Goal: Task Accomplishment & Management: Complete application form

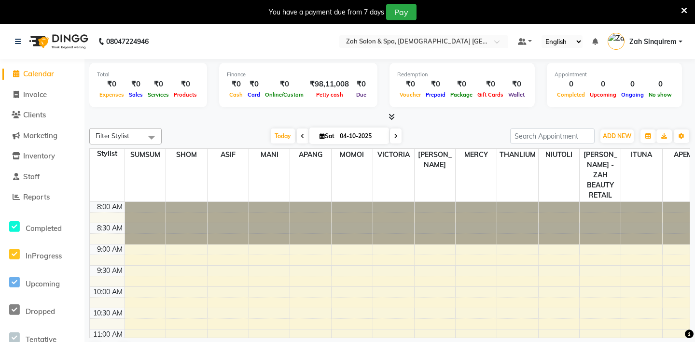
click at [23, 87] on li "Invoice" at bounding box center [42, 94] width 84 height 21
click at [28, 93] on span "Invoice" at bounding box center [35, 94] width 24 height 9
select select "5613"
select select "service"
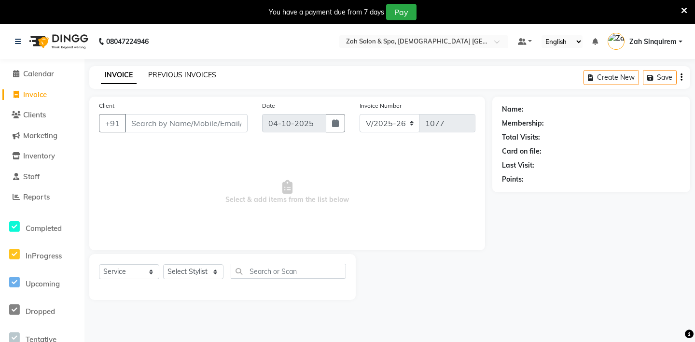
click at [160, 76] on link "PREVIOUS INVOICES" at bounding box center [182, 74] width 68 height 9
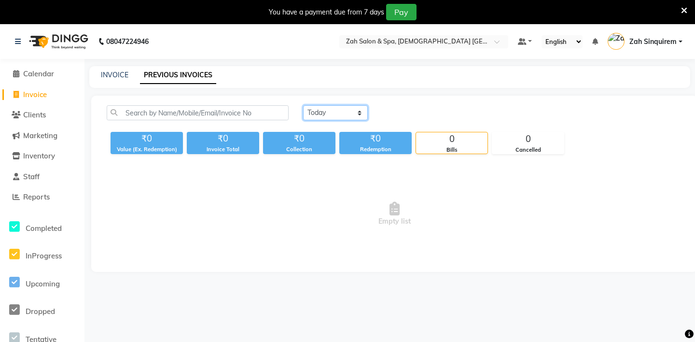
click at [334, 112] on select "Today Yesterday Custom Range" at bounding box center [335, 112] width 65 height 15
select select "range"
click at [416, 109] on input "04-10-2025" at bounding box center [414, 113] width 68 height 14
select select "10"
select select "2025"
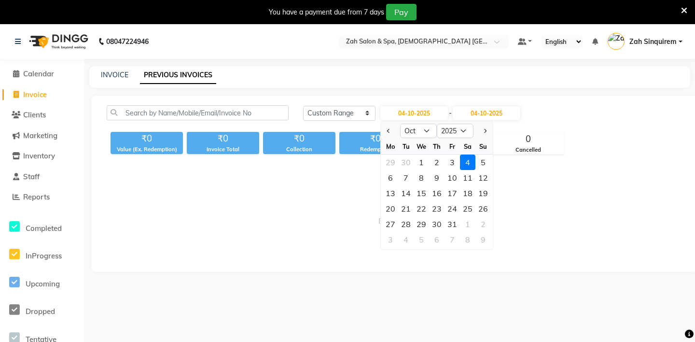
click at [382, 129] on div at bounding box center [390, 130] width 19 height 15
click at [390, 131] on span "Previous month" at bounding box center [389, 131] width 4 height 4
select select "9"
click at [452, 164] on div "5" at bounding box center [452, 161] width 15 height 15
type input "05-09-2025"
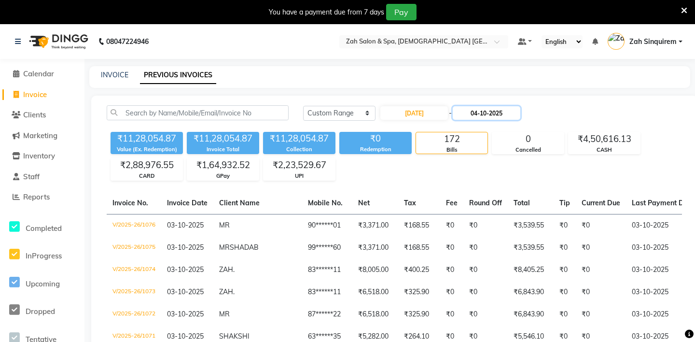
click at [474, 114] on input "04-10-2025" at bounding box center [487, 113] width 68 height 14
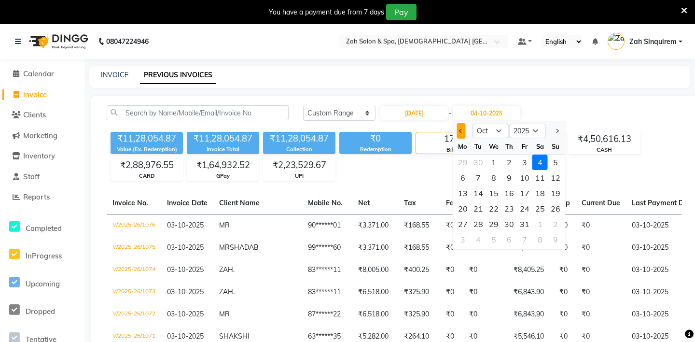
click at [458, 130] on button "Previous month" at bounding box center [461, 130] width 8 height 15
select select "9"
click at [522, 160] on div "5" at bounding box center [524, 161] width 15 height 15
type input "05-09-2025"
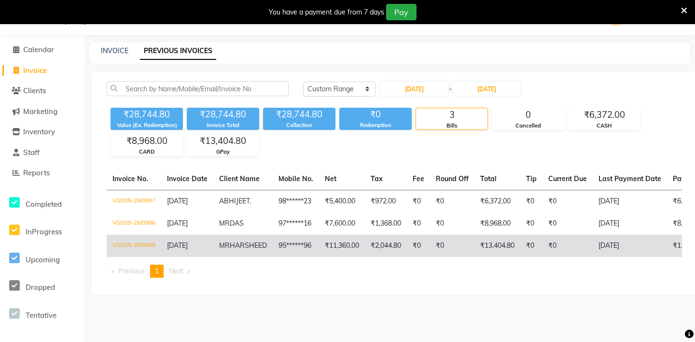
click at [295, 248] on td "95******96" at bounding box center [296, 246] width 46 height 22
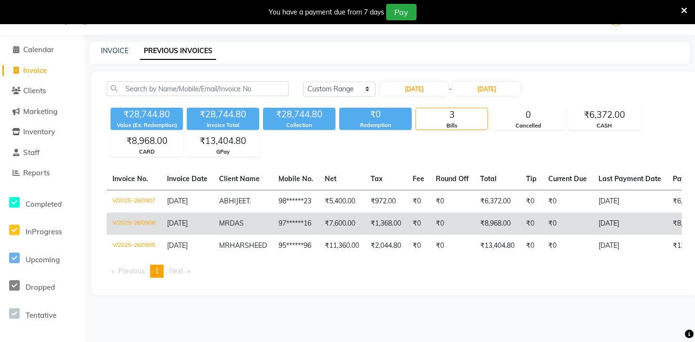
click at [278, 231] on td "97******16" at bounding box center [296, 223] width 46 height 22
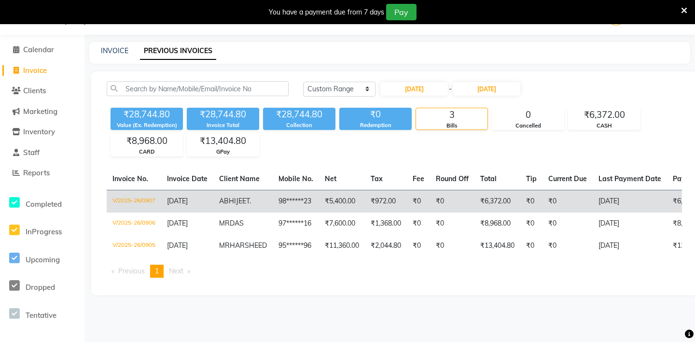
click at [276, 206] on td "98******23" at bounding box center [296, 201] width 46 height 23
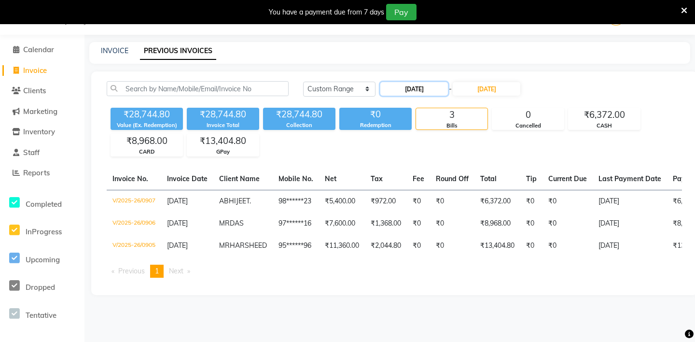
click at [415, 91] on input "05-09-2025" at bounding box center [414, 89] width 68 height 14
select select "9"
select select "2025"
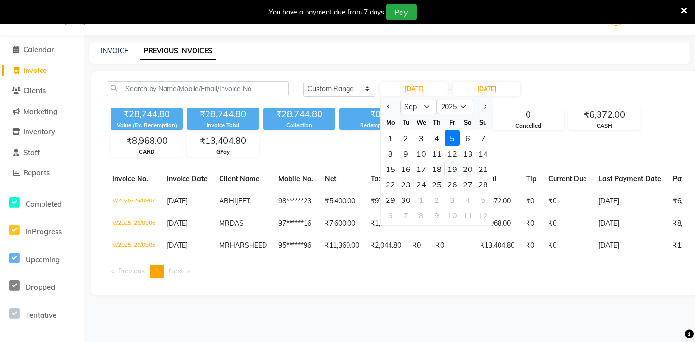
click at [451, 168] on div "19" at bounding box center [452, 168] width 15 height 15
type input "19-09-2025"
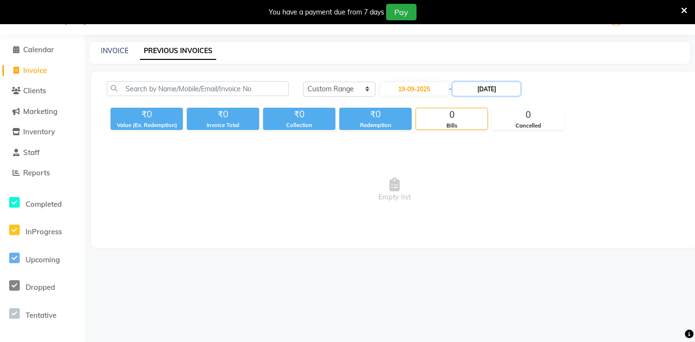
click at [478, 86] on input "05-09-2025" at bounding box center [487, 89] width 68 height 14
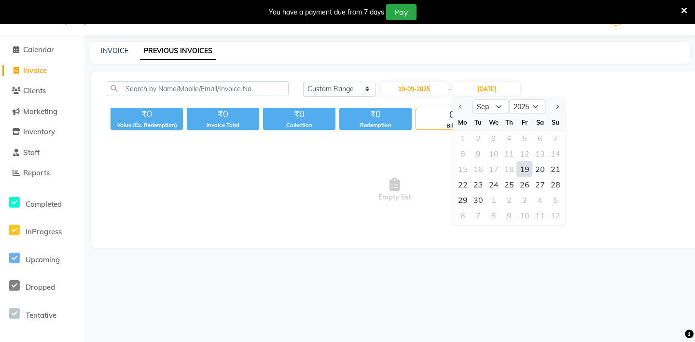
click at [526, 169] on div "19" at bounding box center [524, 168] width 15 height 15
type input "19-09-2025"
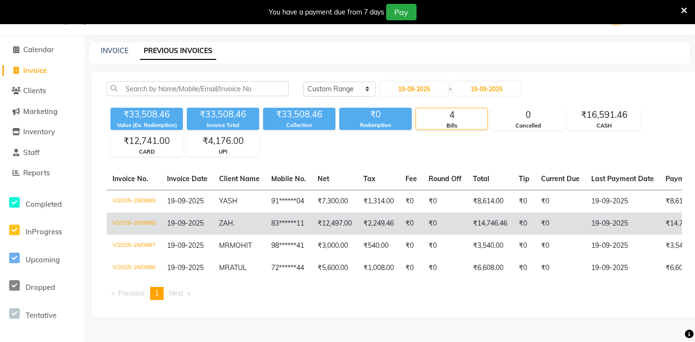
click at [269, 215] on td "83******11" at bounding box center [288, 223] width 46 height 22
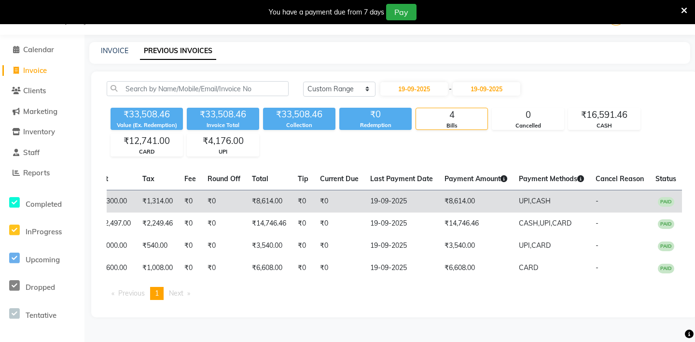
scroll to position [0, 223]
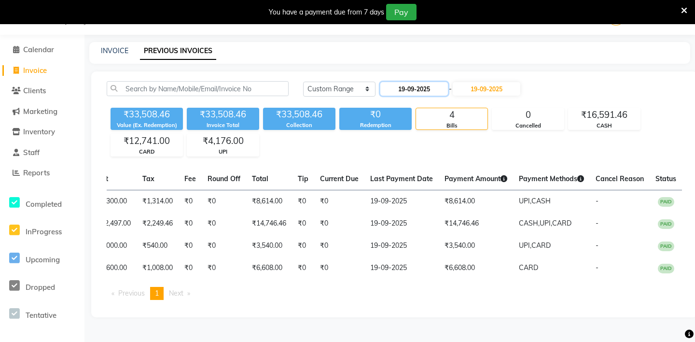
click at [418, 91] on input "19-09-2025" at bounding box center [414, 89] width 68 height 14
select select "9"
select select "2025"
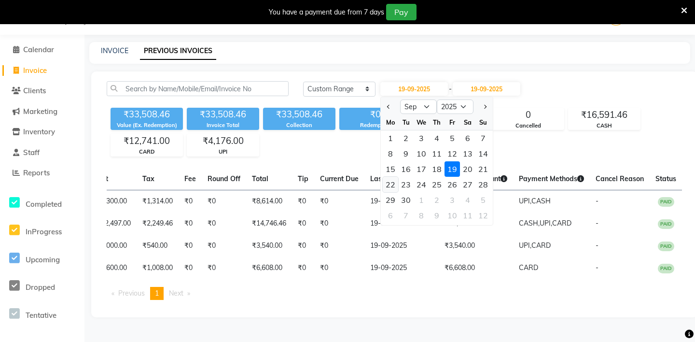
click at [390, 183] on div "22" at bounding box center [390, 184] width 15 height 15
type input "22-09-2025"
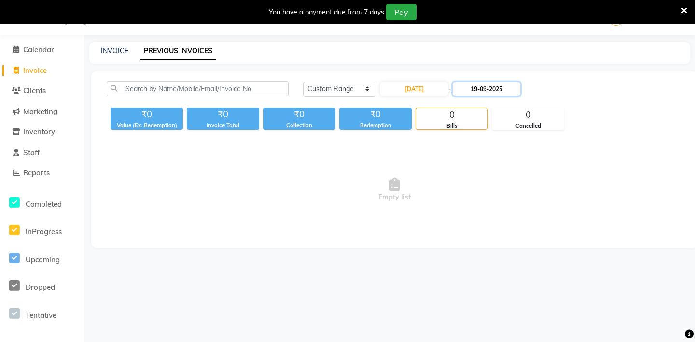
click at [477, 90] on input "19-09-2025" at bounding box center [487, 89] width 68 height 14
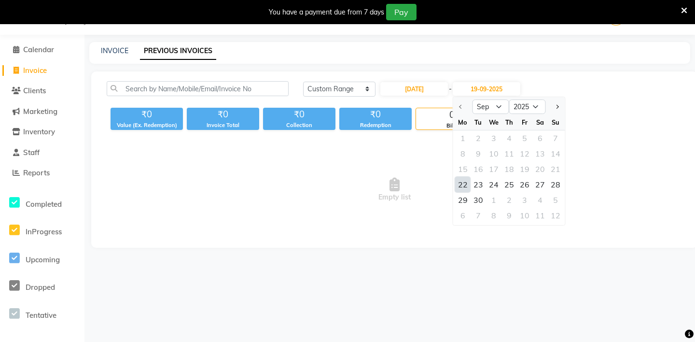
click at [460, 186] on div "22" at bounding box center [462, 184] width 15 height 15
type input "22-09-2025"
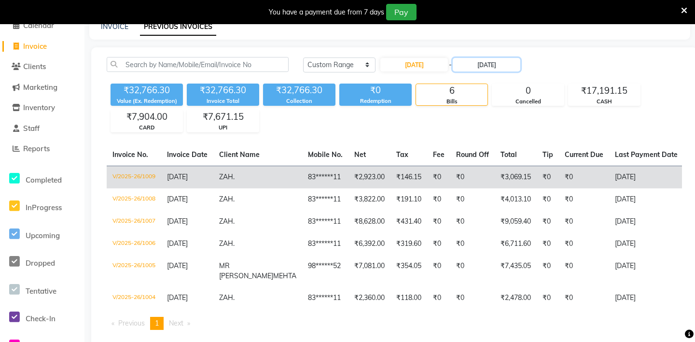
scroll to position [68, 0]
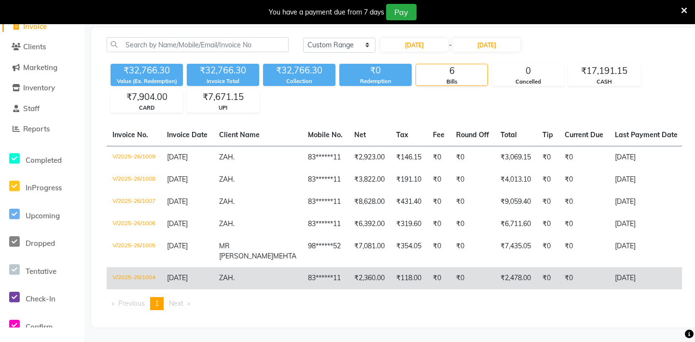
click at [348, 279] on td "₹2,360.00" at bounding box center [369, 278] width 42 height 22
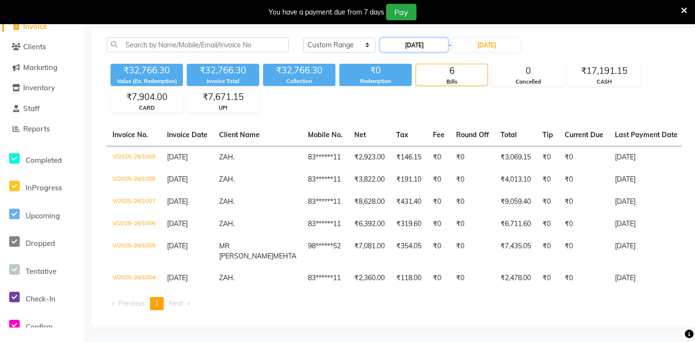
click at [422, 45] on input "22-09-2025" at bounding box center [414, 45] width 68 height 14
select select "9"
select select "2025"
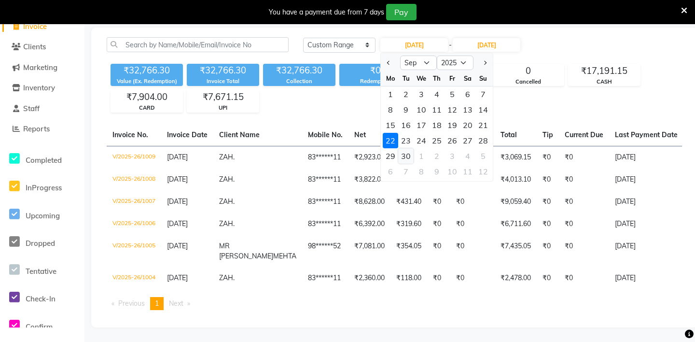
click at [408, 153] on div "30" at bounding box center [405, 155] width 15 height 15
type input "30-09-2025"
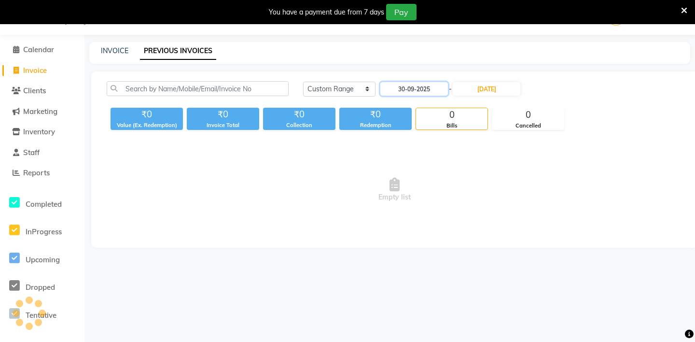
scroll to position [24, 0]
click at [473, 90] on input "22-09-2025" at bounding box center [487, 89] width 68 height 14
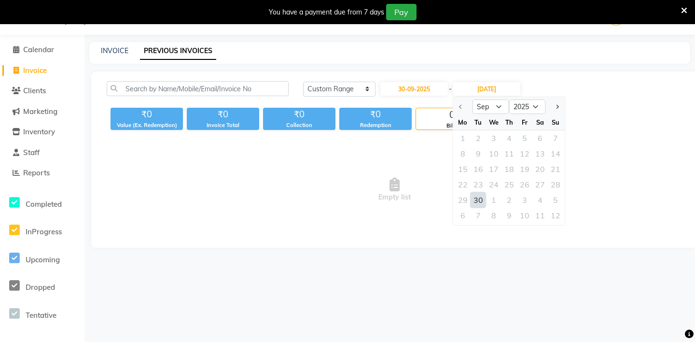
click at [479, 194] on div "30" at bounding box center [478, 199] width 15 height 15
type input "30-09-2025"
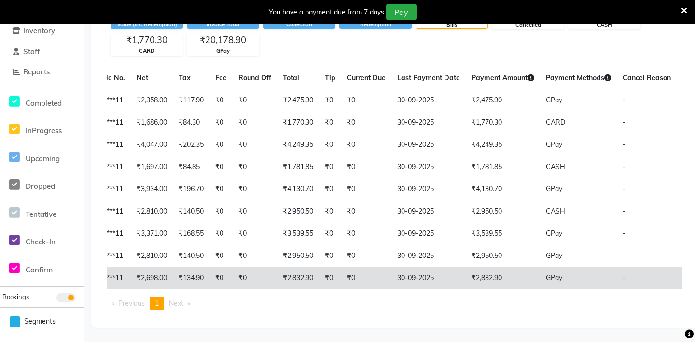
scroll to position [0, 182]
click at [308, 273] on td "₹2,832.90" at bounding box center [297, 278] width 42 height 22
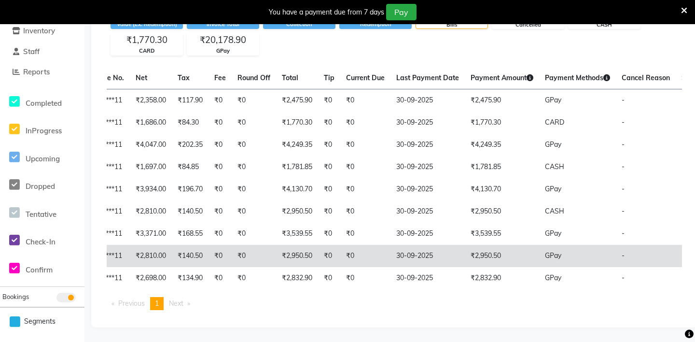
click at [296, 261] on td "₹2,950.50" at bounding box center [297, 256] width 42 height 22
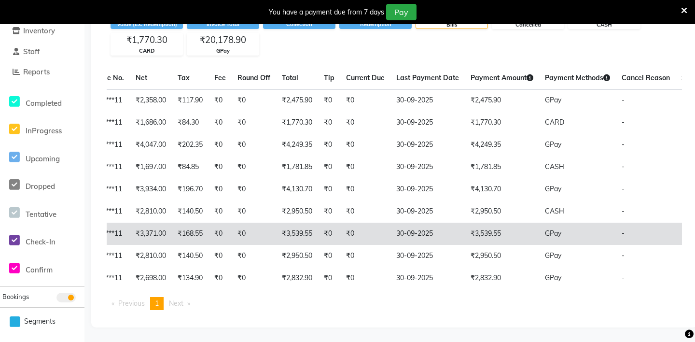
click at [242, 239] on td "₹0" at bounding box center [254, 234] width 44 height 22
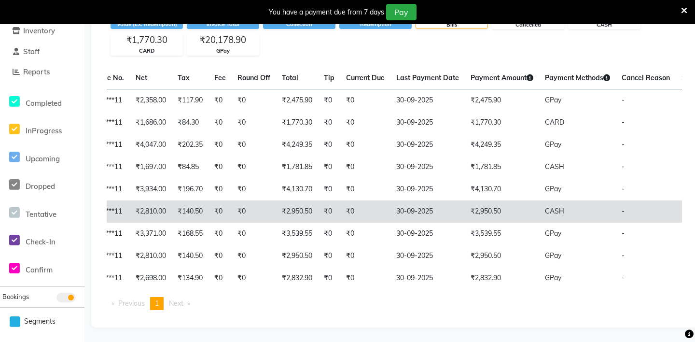
click at [239, 217] on td "₹0" at bounding box center [254, 211] width 44 height 22
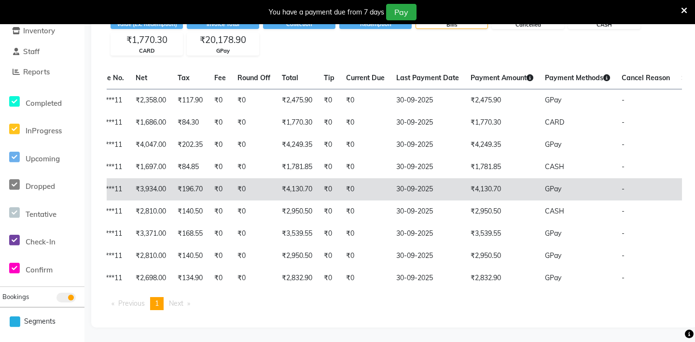
click at [290, 191] on td "₹4,130.70" at bounding box center [297, 189] width 42 height 22
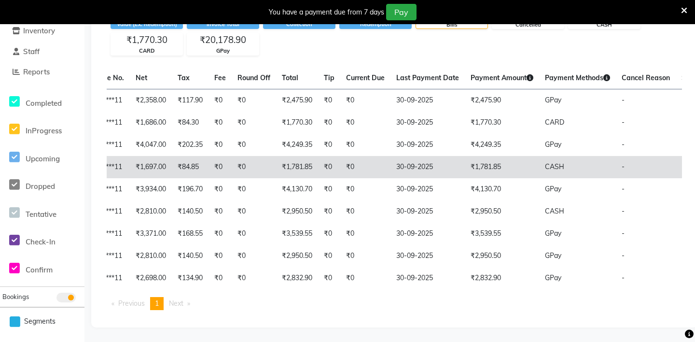
click at [274, 168] on td "₹0" at bounding box center [254, 167] width 44 height 22
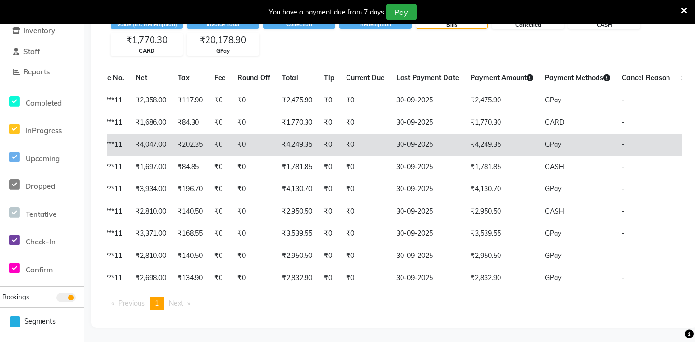
click at [257, 146] on td "₹0" at bounding box center [254, 145] width 44 height 22
click at [269, 146] on td "₹0" at bounding box center [254, 145] width 44 height 22
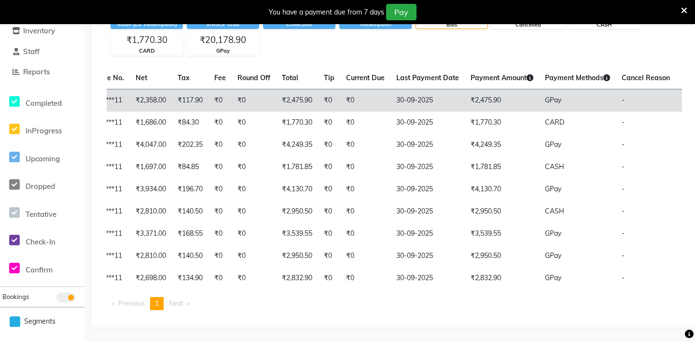
click at [283, 97] on td "₹2,475.90" at bounding box center [297, 100] width 42 height 23
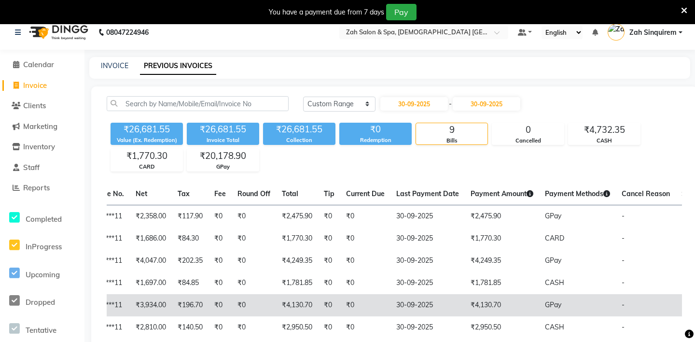
scroll to position [0, 0]
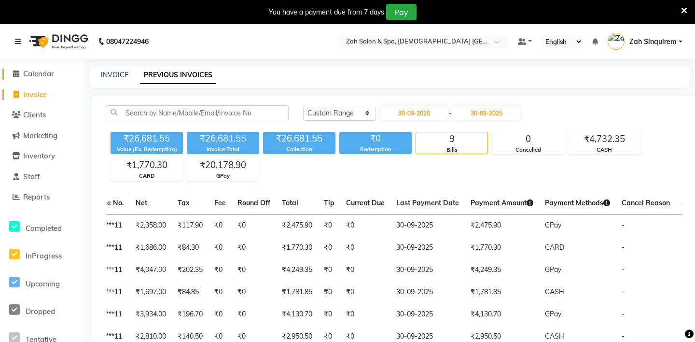
click at [52, 70] on span "Calendar" at bounding box center [38, 73] width 31 height 9
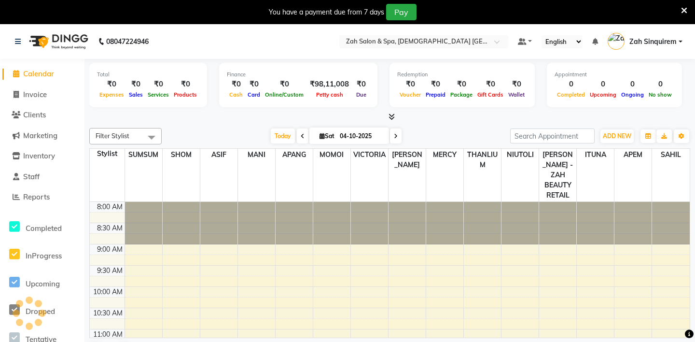
scroll to position [213, 0]
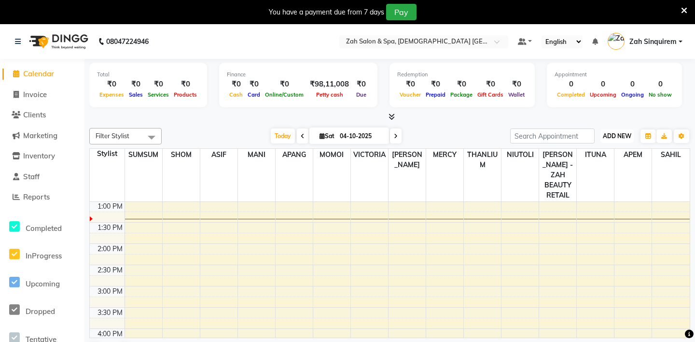
click at [612, 129] on button "ADD NEW Toggle Dropdown" at bounding box center [616, 136] width 33 height 14
click at [577, 166] on link "Add Invoice" at bounding box center [595, 166] width 76 height 13
select select "5613"
select select "service"
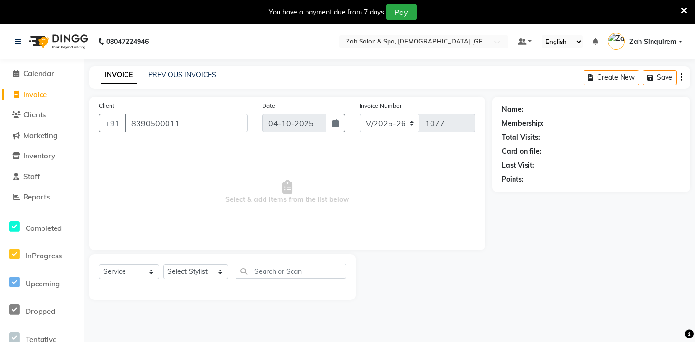
type input "8390500011"
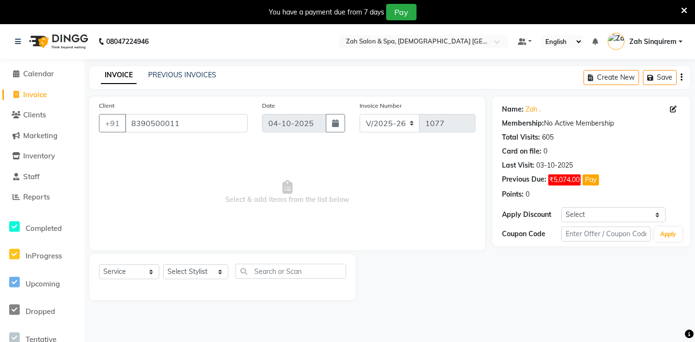
scroll to position [24, 0]
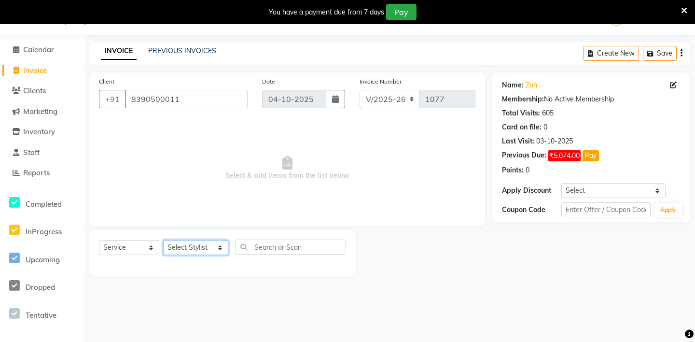
click at [202, 244] on select "Select Stylist ABHIJEET - ZAH BEAUTY RETAIL APANG APEM ASIF ITUNA MANI MERCY MO…" at bounding box center [195, 247] width 65 height 15
select select "38269"
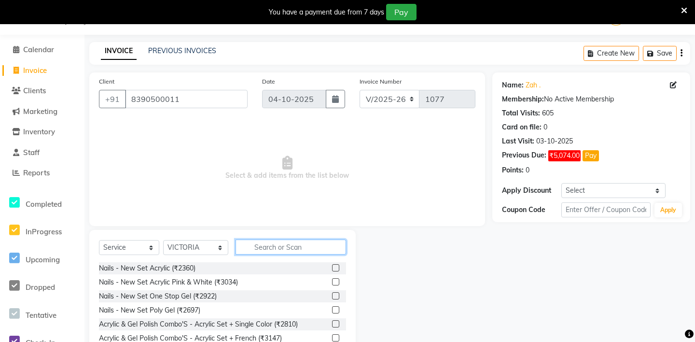
click at [244, 248] on input "text" at bounding box center [291, 246] width 111 height 15
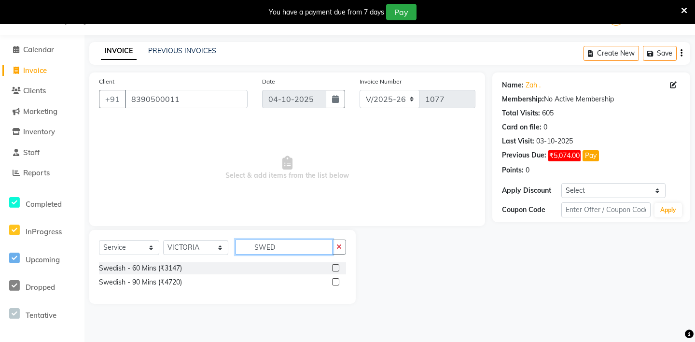
type input "SWED"
click at [337, 266] on label at bounding box center [335, 267] width 7 height 7
click at [337, 266] on input "checkbox" at bounding box center [335, 268] width 6 height 6
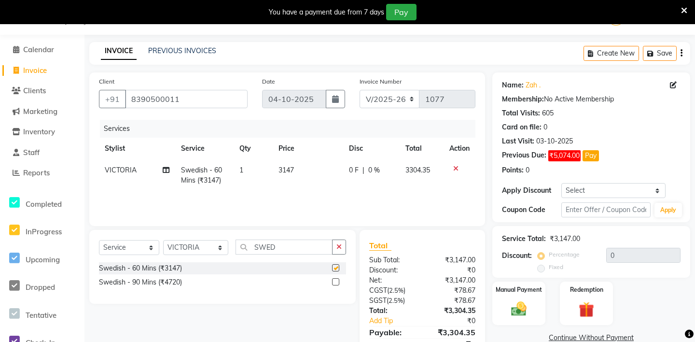
checkbox input "false"
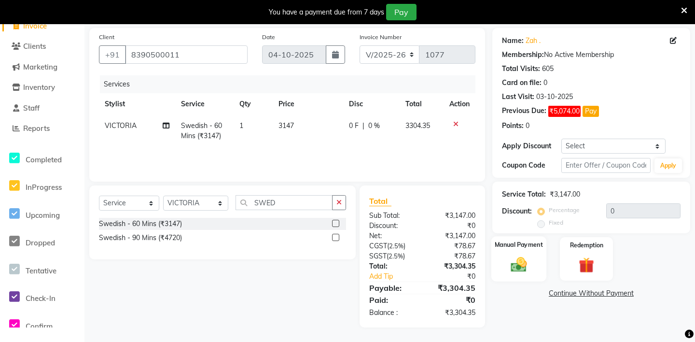
click at [526, 261] on img at bounding box center [519, 264] width 27 height 19
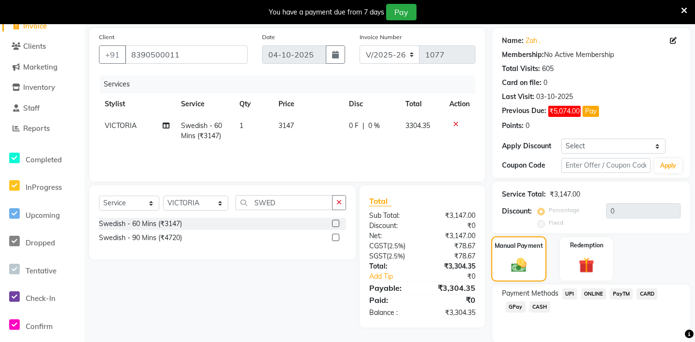
scroll to position [103, 0]
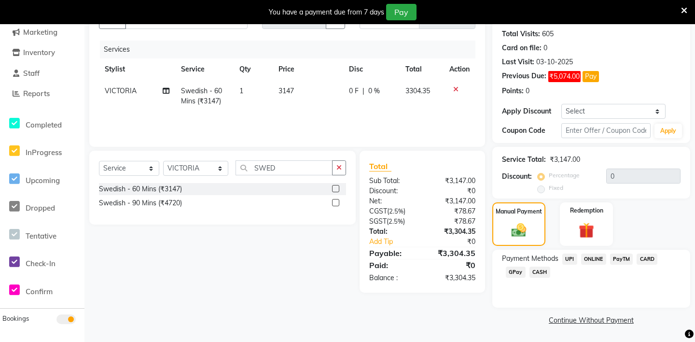
click at [650, 257] on span "CARD" at bounding box center [647, 258] width 21 height 11
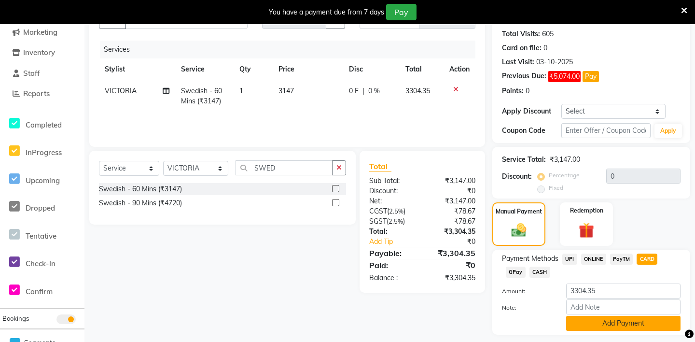
click at [579, 324] on button "Add Payment" at bounding box center [623, 323] width 114 height 15
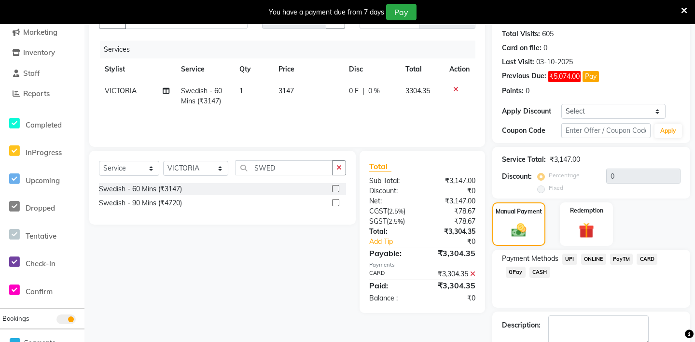
scroll to position [158, 0]
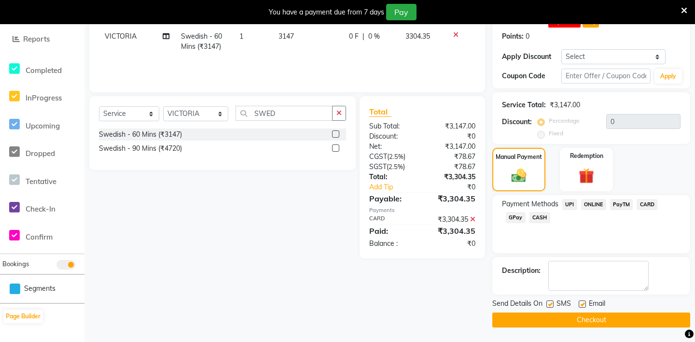
click at [559, 322] on button "Checkout" at bounding box center [591, 319] width 198 height 15
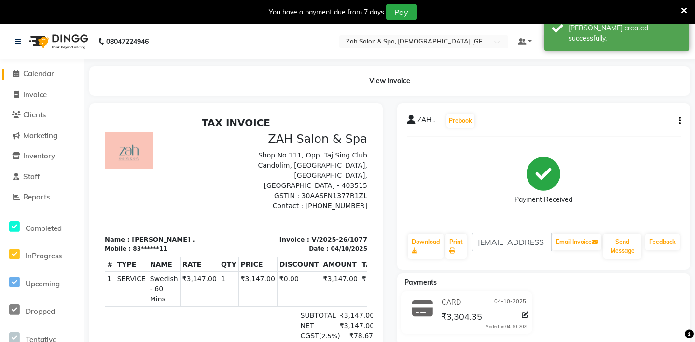
click at [47, 73] on span "Calendar" at bounding box center [38, 73] width 31 height 9
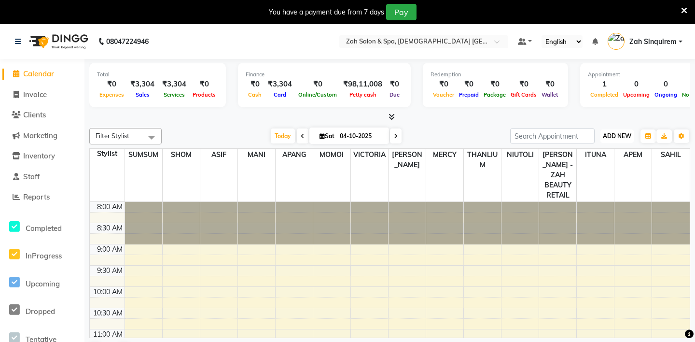
click at [621, 137] on span "ADD NEW" at bounding box center [617, 135] width 28 height 7
click at [583, 164] on link "Add Invoice" at bounding box center [595, 166] width 76 height 13
select select "5613"
select select "service"
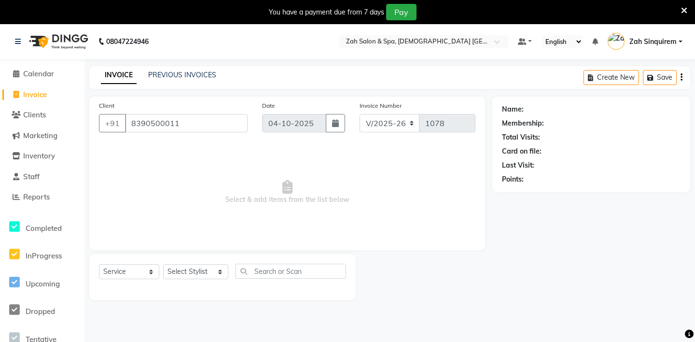
type input "8390500011"
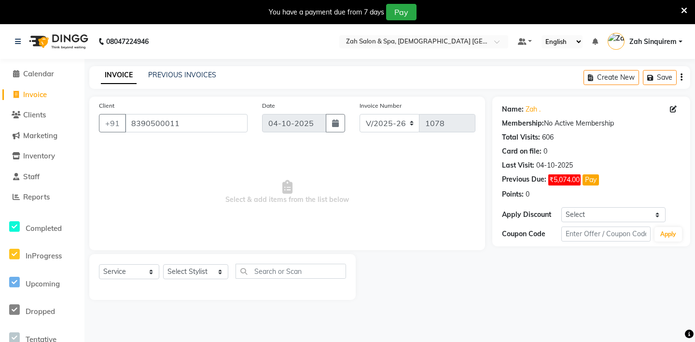
scroll to position [24, 0]
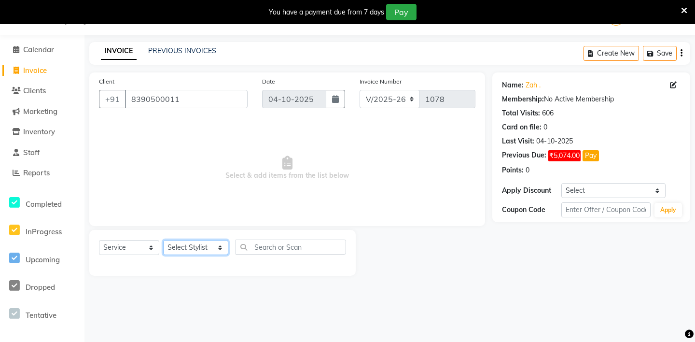
click at [205, 240] on select "Select Stylist ABHIJEET - ZAH BEAUTY RETAIL APANG APEM ASIF ITUNA MANI MERCY MO…" at bounding box center [195, 247] width 65 height 15
select select "38260"
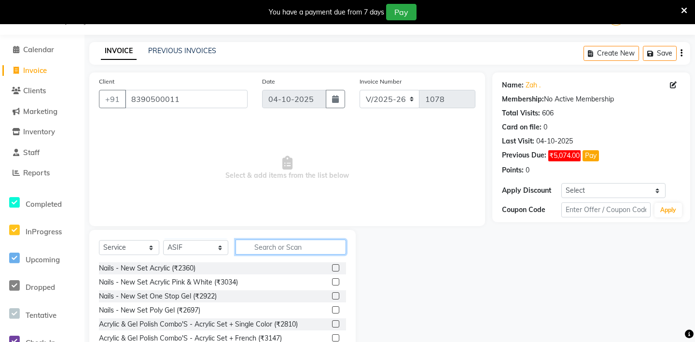
click at [247, 246] on input "text" at bounding box center [291, 246] width 111 height 15
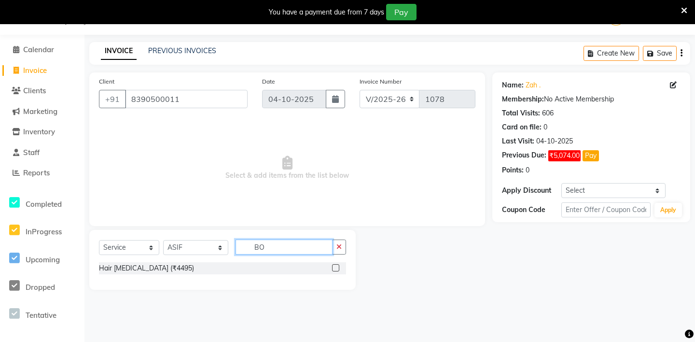
type input "B"
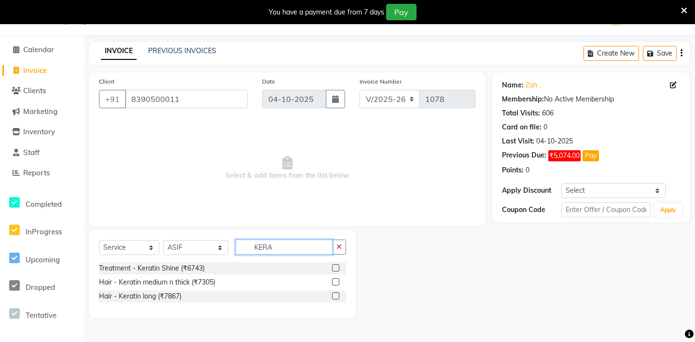
type input "KERA"
click at [336, 282] on label at bounding box center [335, 281] width 7 height 7
click at [336, 282] on input "checkbox" at bounding box center [335, 282] width 6 height 6
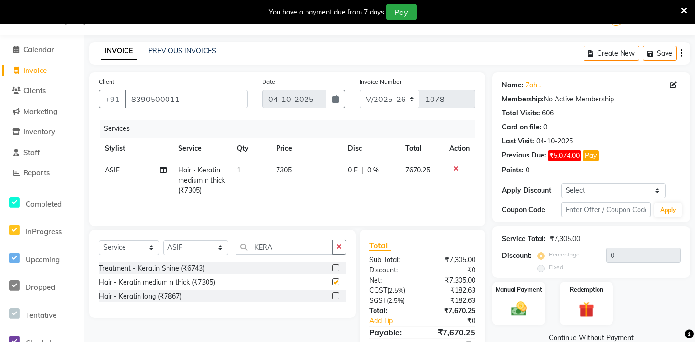
checkbox input "false"
click at [335, 294] on label at bounding box center [335, 295] width 7 height 7
click at [335, 294] on input "checkbox" at bounding box center [335, 296] width 6 height 6
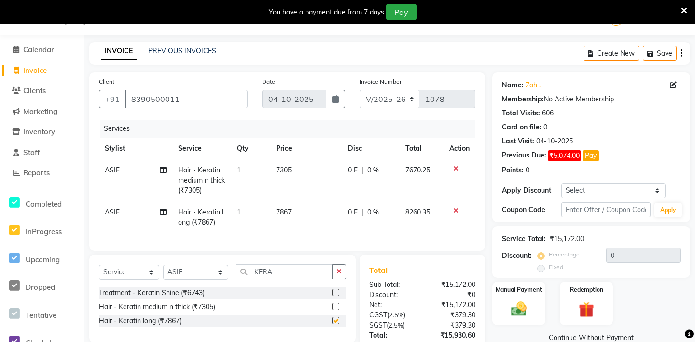
checkbox input "false"
click at [335, 292] on label at bounding box center [335, 292] width 7 height 7
click at [335, 292] on input "checkbox" at bounding box center [335, 293] width 6 height 6
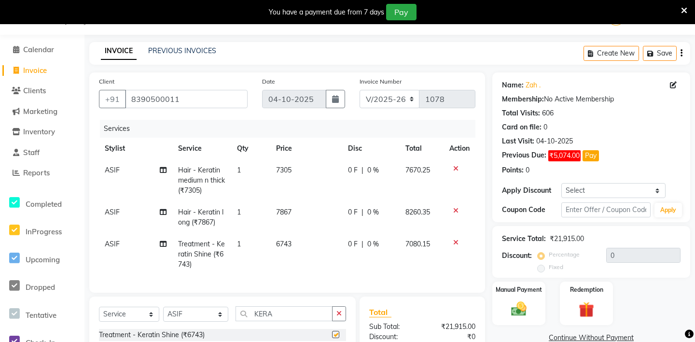
checkbox input "false"
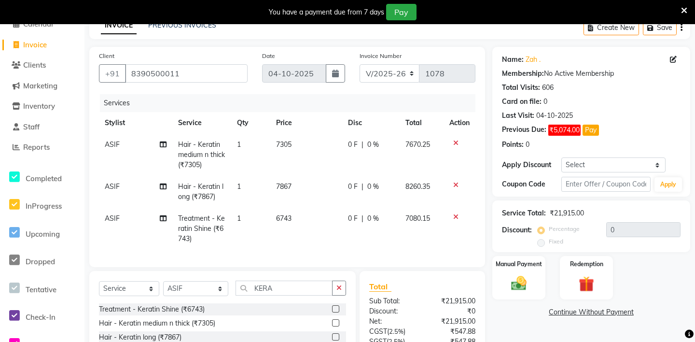
click at [455, 183] on icon at bounding box center [455, 184] width 5 height 7
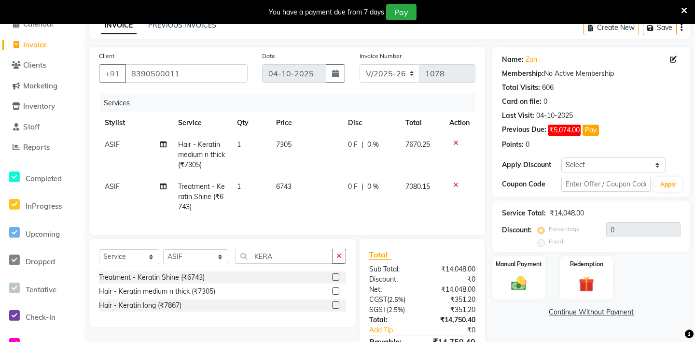
click at [454, 142] on icon at bounding box center [455, 142] width 5 height 7
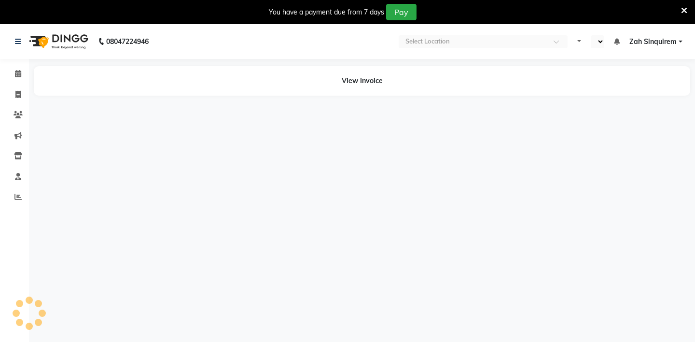
select select "en"
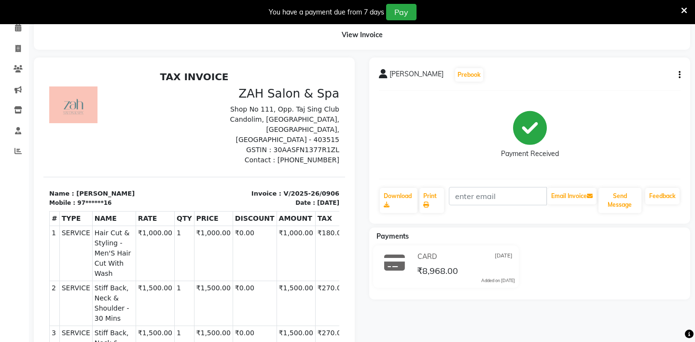
scroll to position [41, 0]
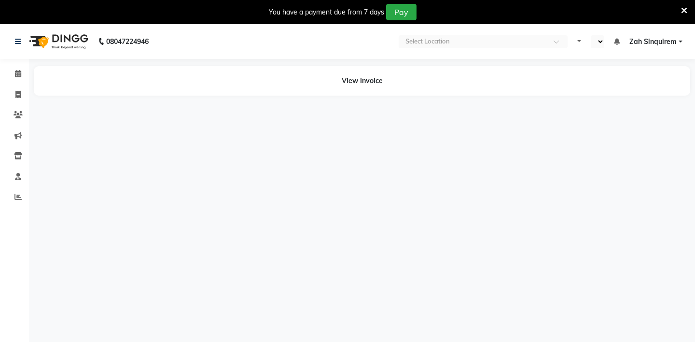
select select "en"
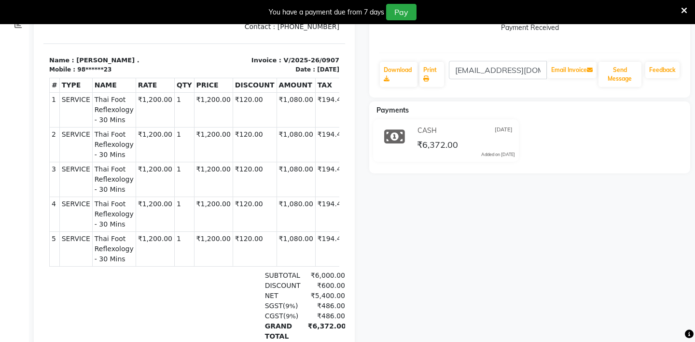
scroll to position [189, 0]
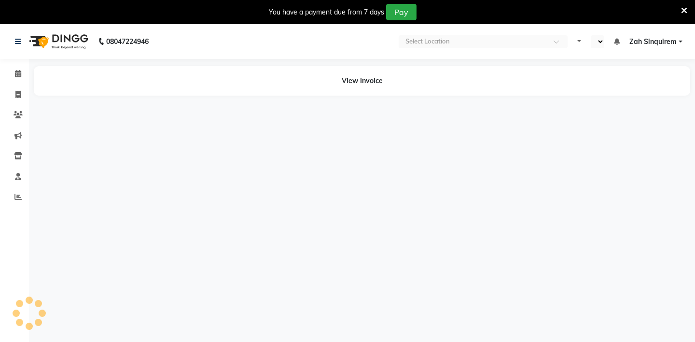
select select "en"
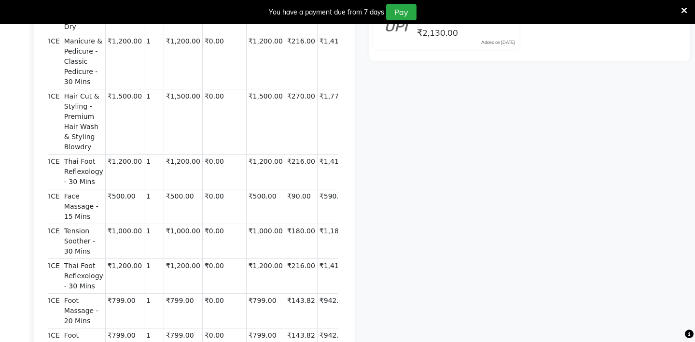
scroll to position [318, 0]
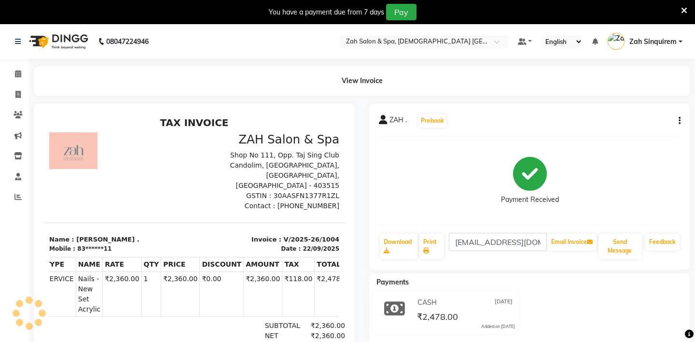
click at [680, 121] on icon "button" at bounding box center [680, 121] width 2 height 0
click at [627, 111] on div "Split Service Amount" at bounding box center [631, 115] width 66 height 12
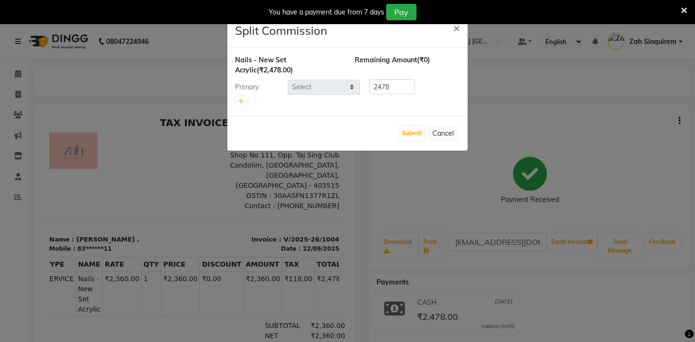
select select "38258"
click at [439, 138] on button "Cancel" at bounding box center [443, 133] width 30 height 15
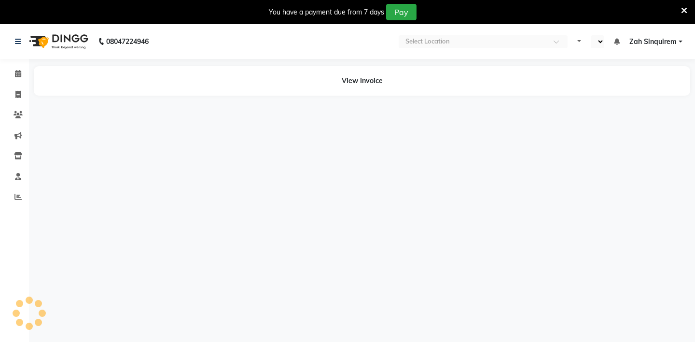
select select "en"
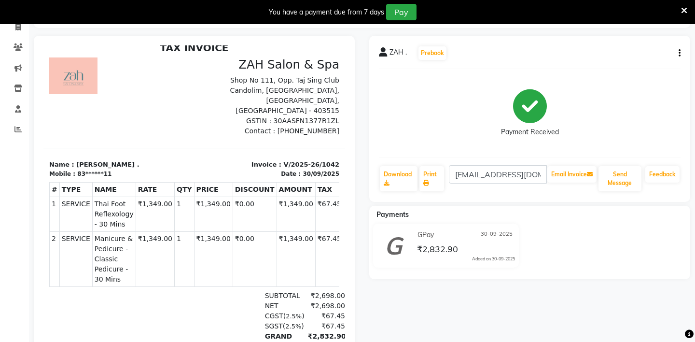
scroll to position [68, 0]
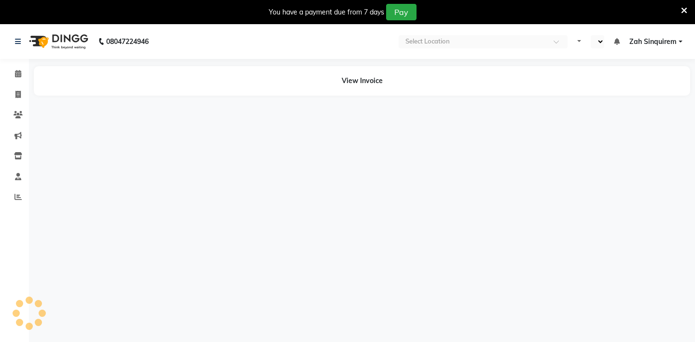
select select "en"
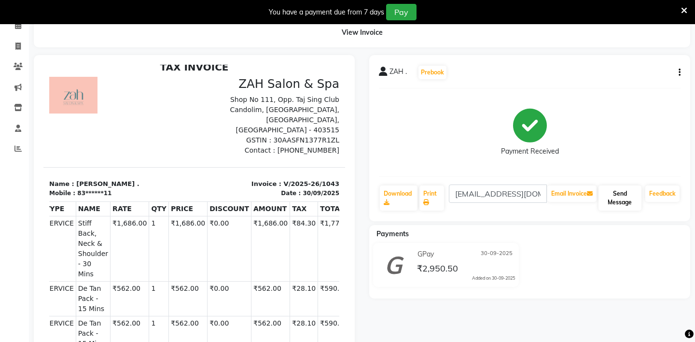
scroll to position [9, 0]
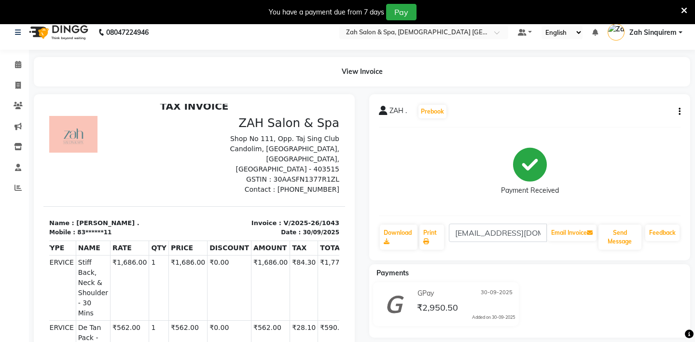
click at [679, 112] on icon "button" at bounding box center [680, 112] width 2 height 0
click at [620, 106] on div "Split Service Amount" at bounding box center [631, 105] width 66 height 12
select select "38271"
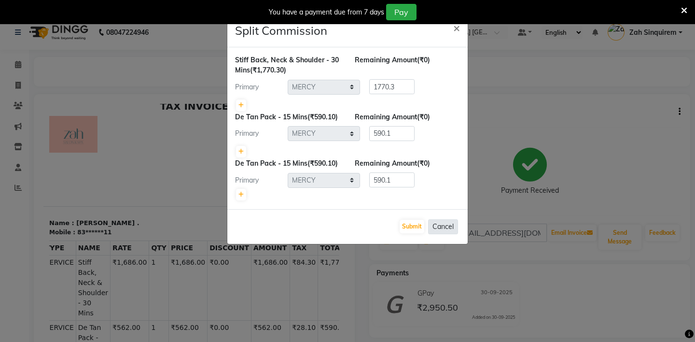
click at [448, 224] on button "Cancel" at bounding box center [443, 226] width 30 height 15
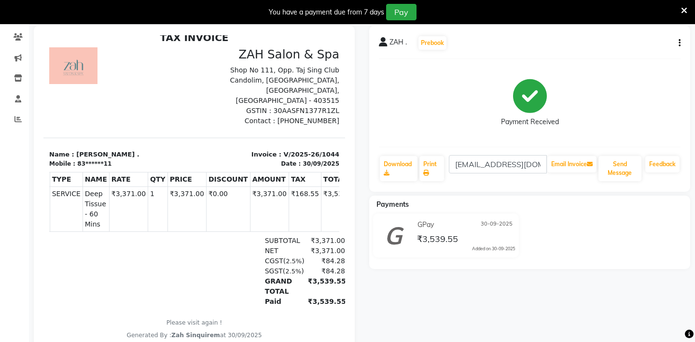
scroll to position [0, 13]
click at [681, 44] on div "ZAH . Prebook Payment Received Download Print [EMAIL_ADDRESS][DOMAIN_NAME] Emai…" at bounding box center [529, 109] width 321 height 166
click at [679, 43] on icon "button" at bounding box center [680, 43] width 2 height 0
click at [616, 37] on div "Split Service Amount" at bounding box center [631, 37] width 66 height 12
select select "38270"
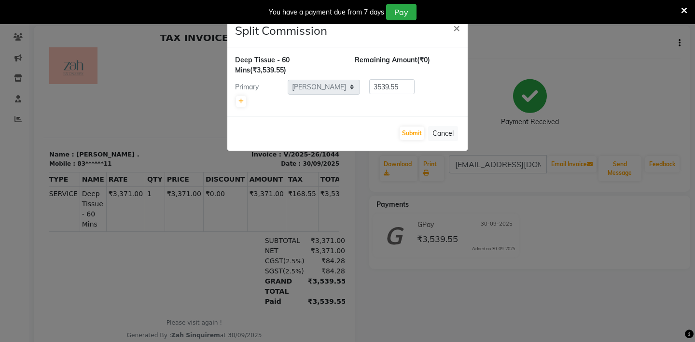
click at [437, 136] on button "Cancel" at bounding box center [443, 133] width 30 height 15
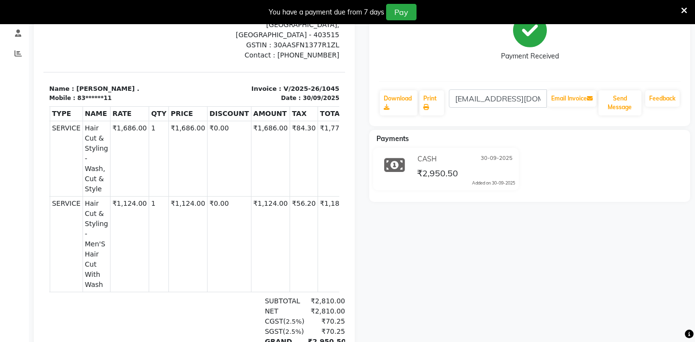
scroll to position [0, 9]
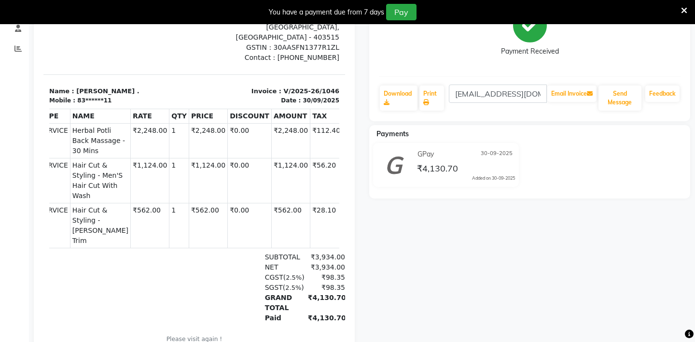
scroll to position [150, 0]
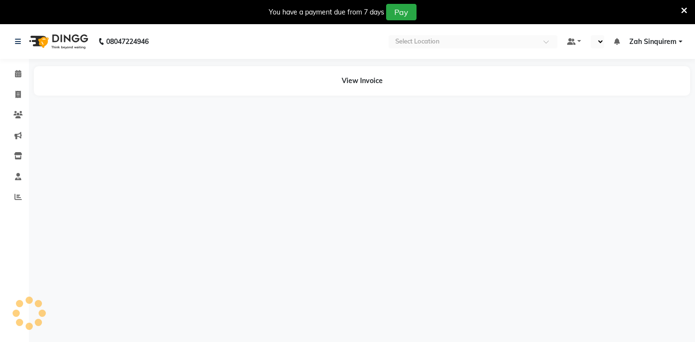
select select "en"
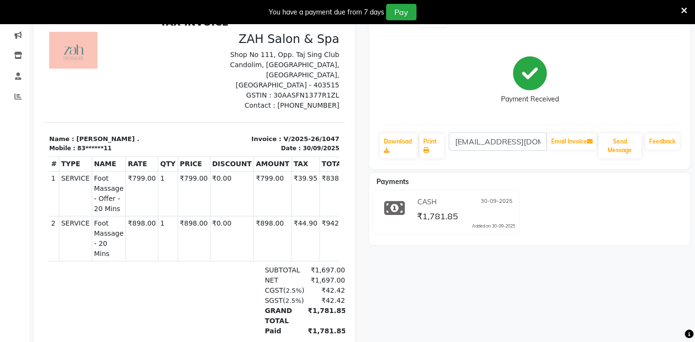
scroll to position [101, 0]
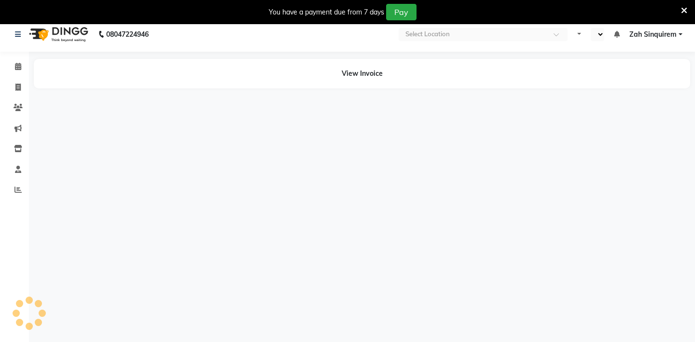
select select "en"
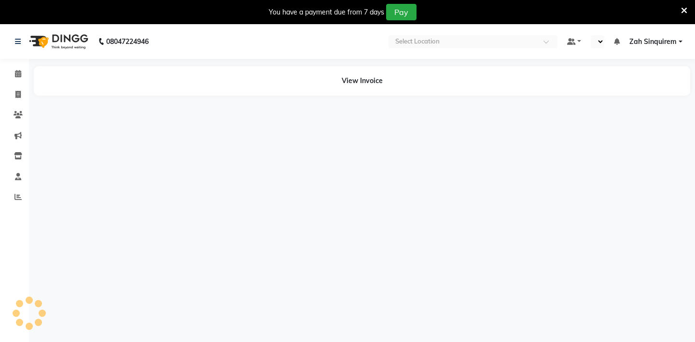
select select "en"
